Goal: Information Seeking & Learning: Learn about a topic

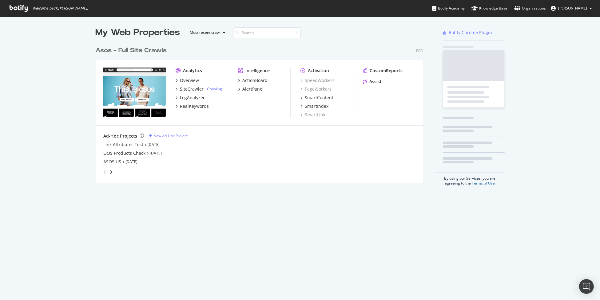
scroll to position [296, 590]
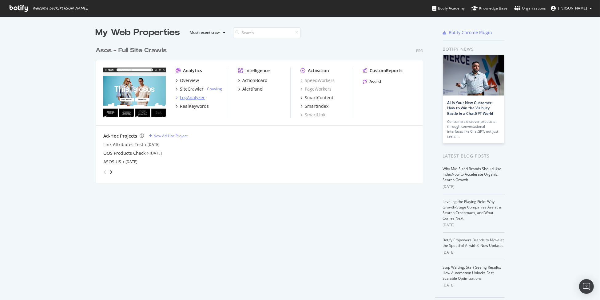
click at [186, 97] on div "LogAnalyzer" at bounding box center [192, 98] width 25 height 6
